Goal: Task Accomplishment & Management: Use online tool/utility

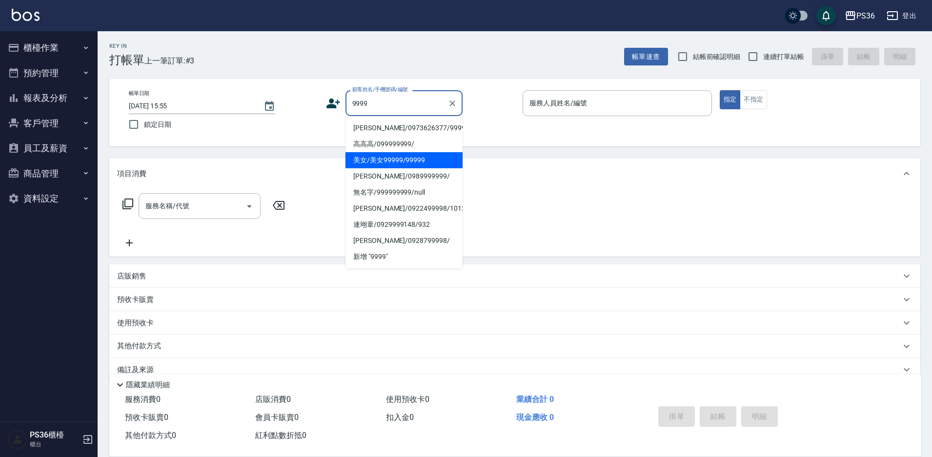
click at [391, 158] on li "美女/美女99999/99999" at bounding box center [404, 160] width 117 height 16
type input "美女/美女99999/99999"
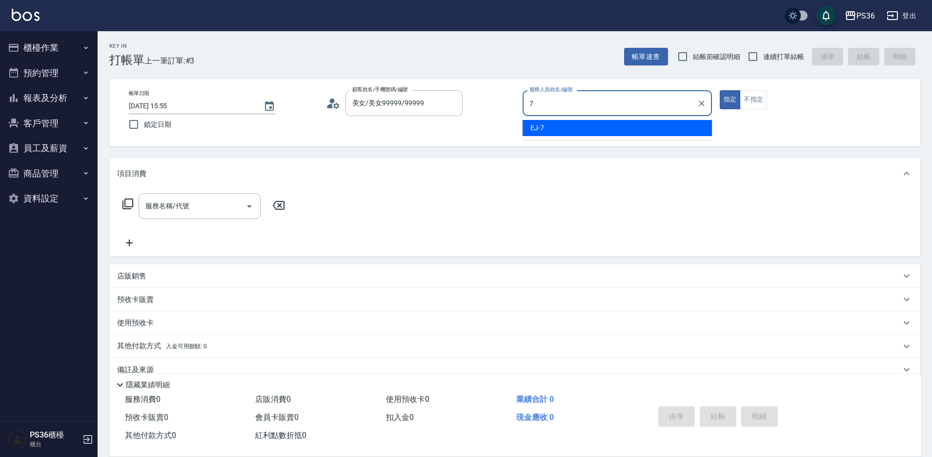
type input "EJ-7"
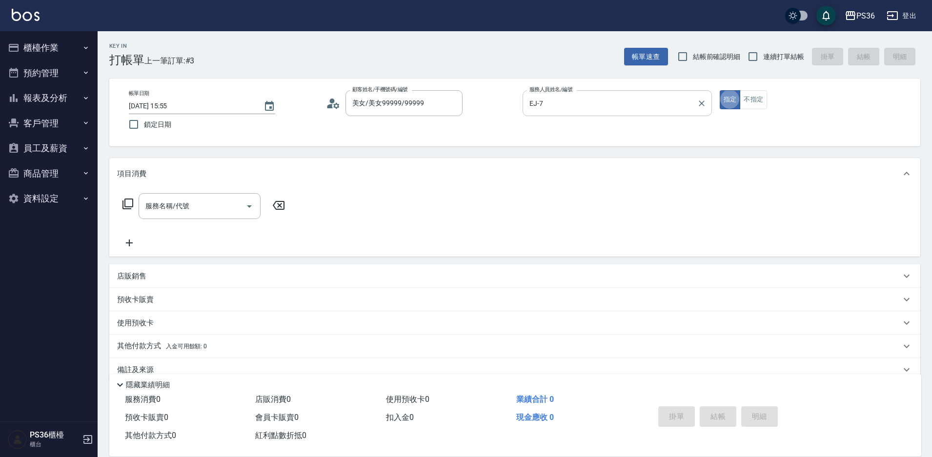
type button "true"
click at [761, 99] on button "不指定" at bounding box center [753, 99] width 27 height 19
click at [208, 195] on div "服務名稱/代號" at bounding box center [200, 206] width 122 height 26
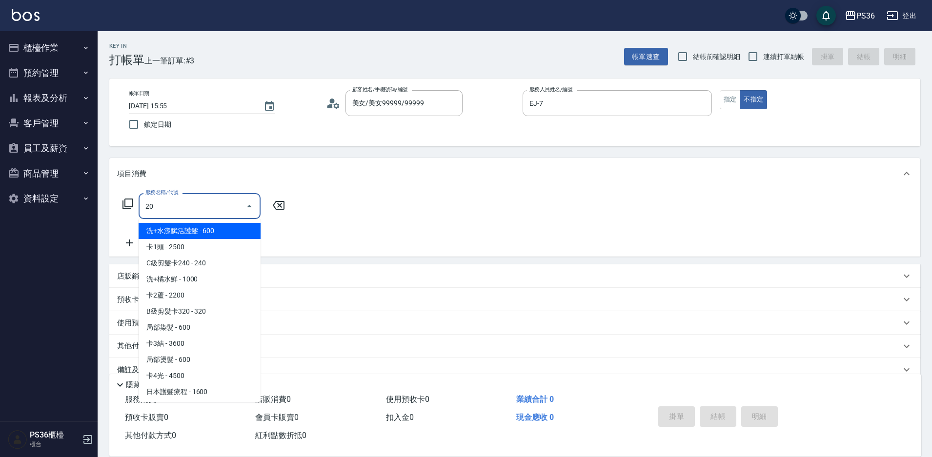
type input "201"
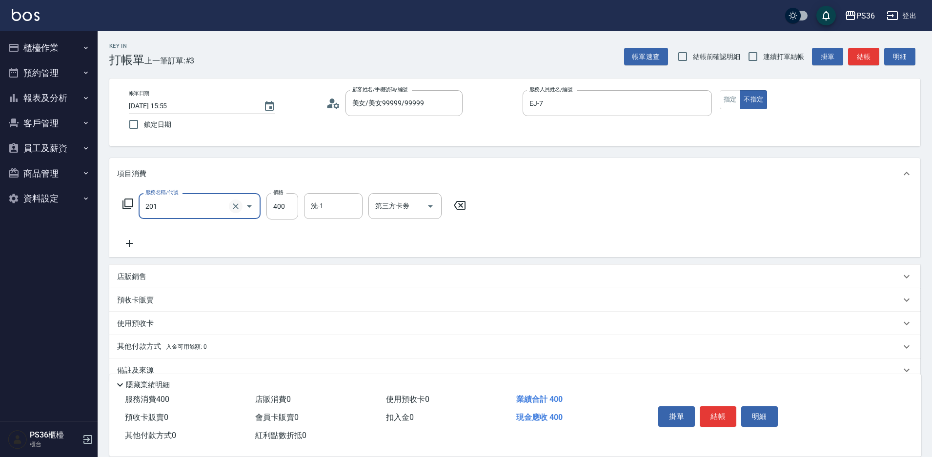
click at [235, 206] on icon "Clear" at bounding box center [236, 207] width 10 height 10
click at [163, 209] on input "服務名稱/代號" at bounding box center [186, 206] width 86 height 17
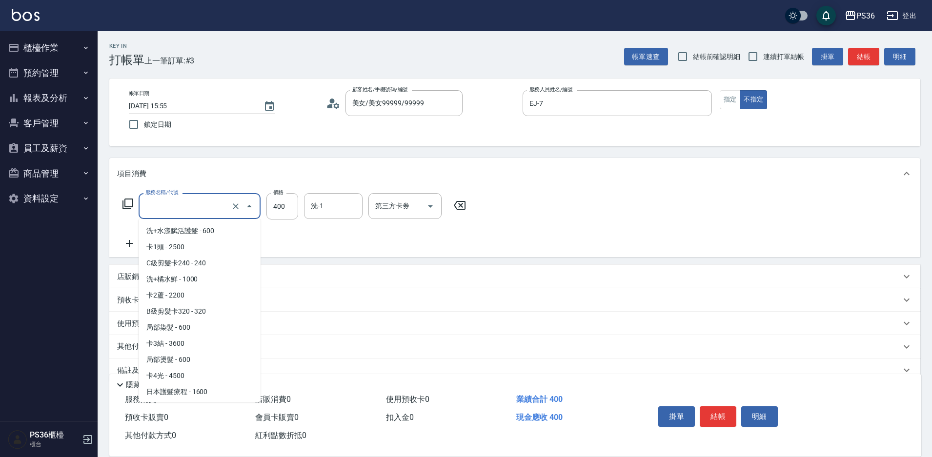
scroll to position [803, 0]
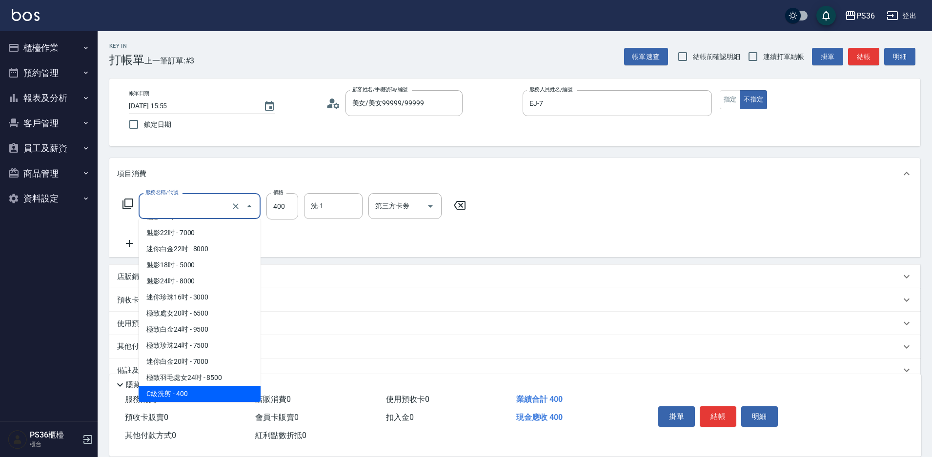
type input "0"
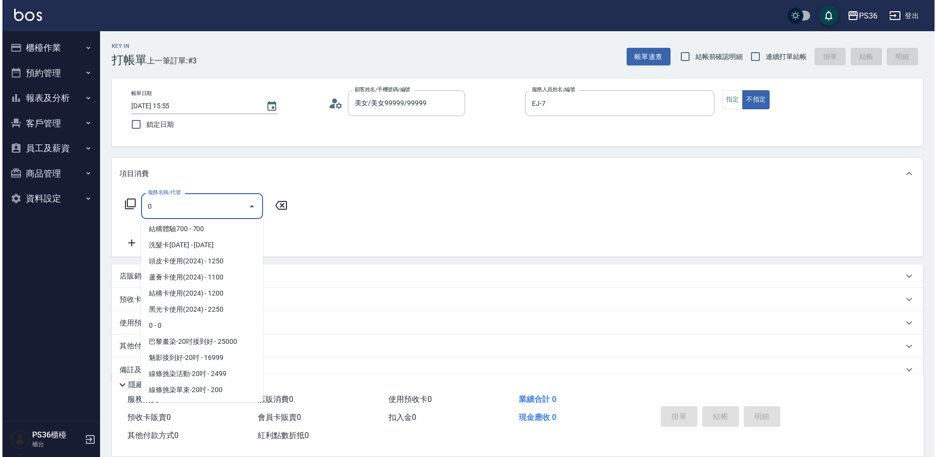
scroll to position [0, 0]
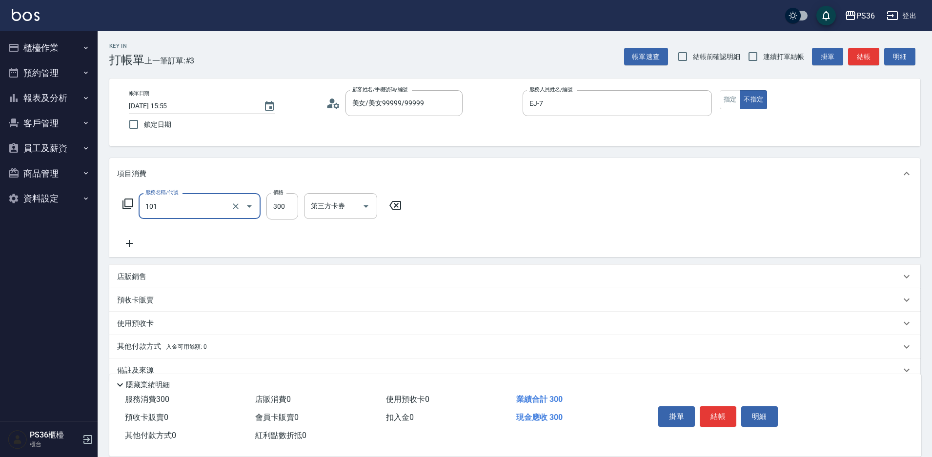
type input "洗髮(101)"
type input "350"
click at [721, 417] on button "結帳" at bounding box center [718, 417] width 37 height 20
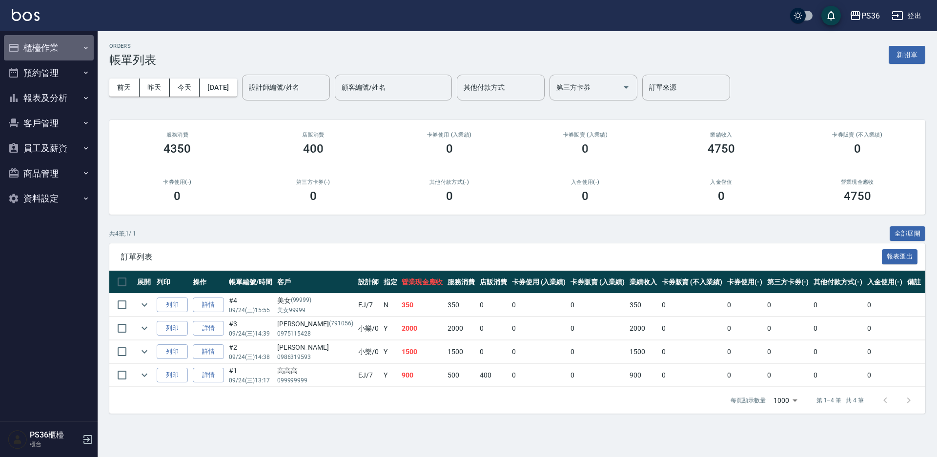
click at [27, 52] on button "櫃檯作業" at bounding box center [49, 47] width 90 height 25
